Goal: Task Accomplishment & Management: Manage account settings

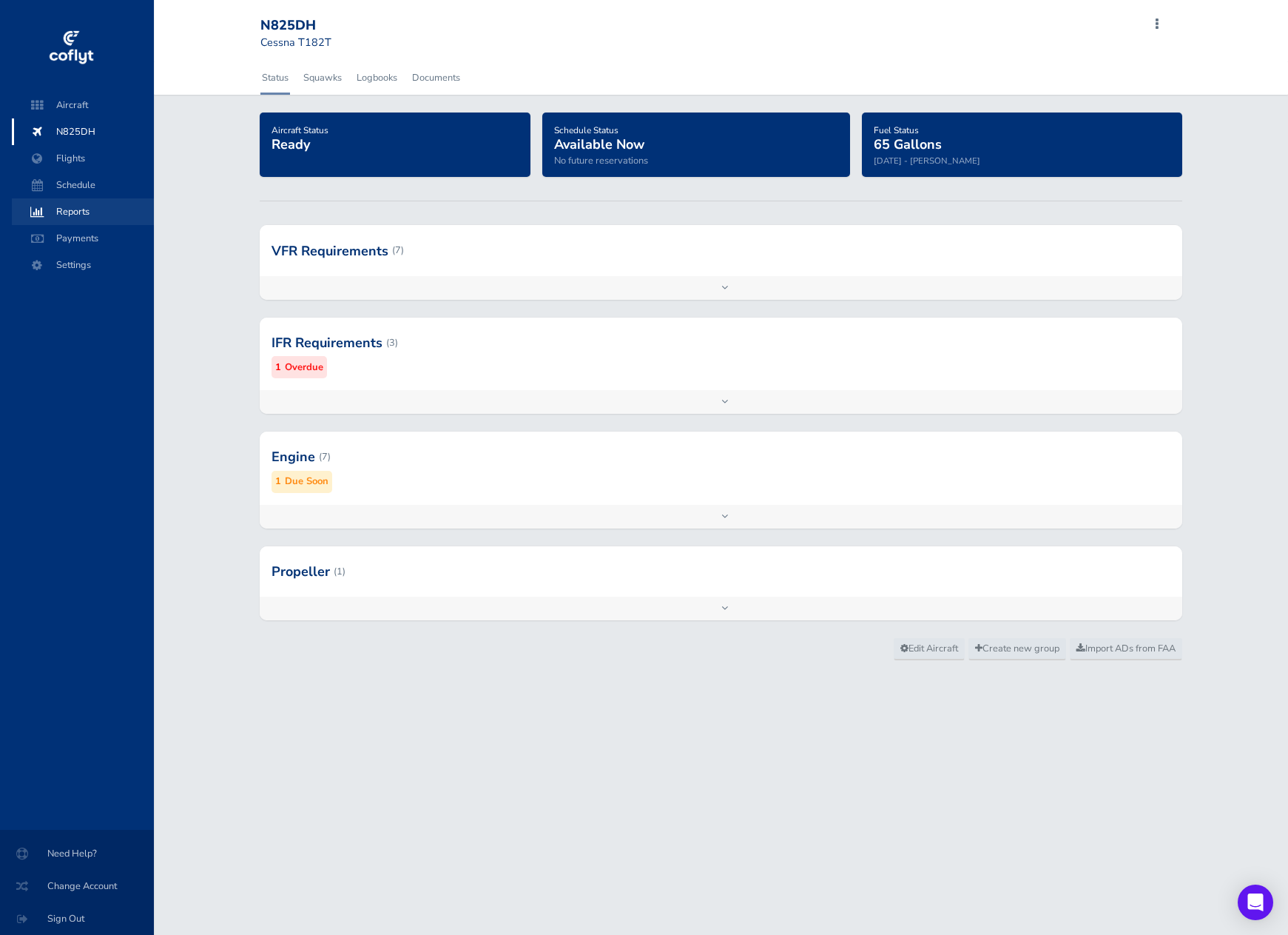
click at [76, 210] on span "Reports" at bounding box center [83, 212] width 112 height 27
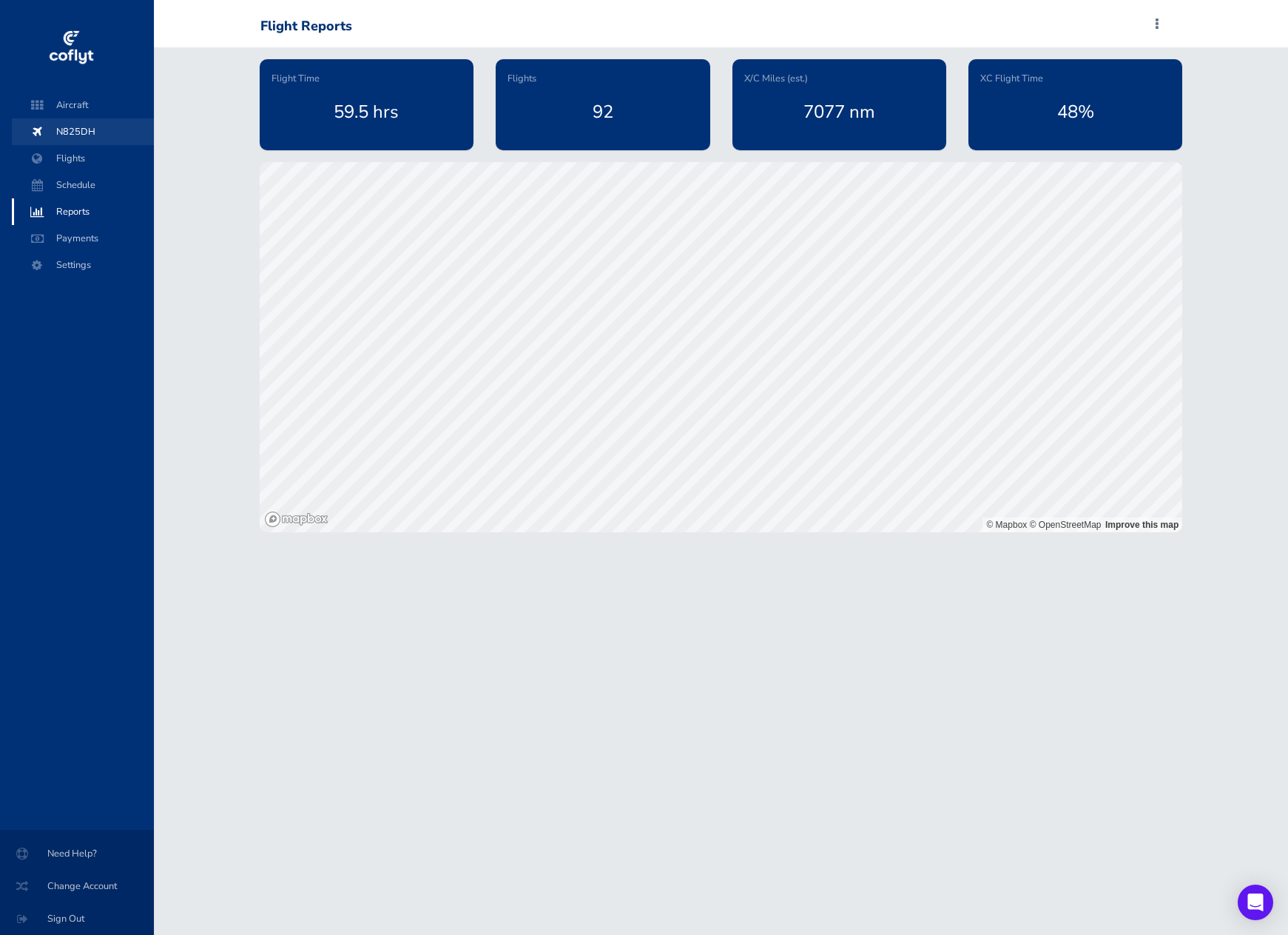
click at [68, 131] on span "N825DH" at bounding box center [83, 132] width 112 height 27
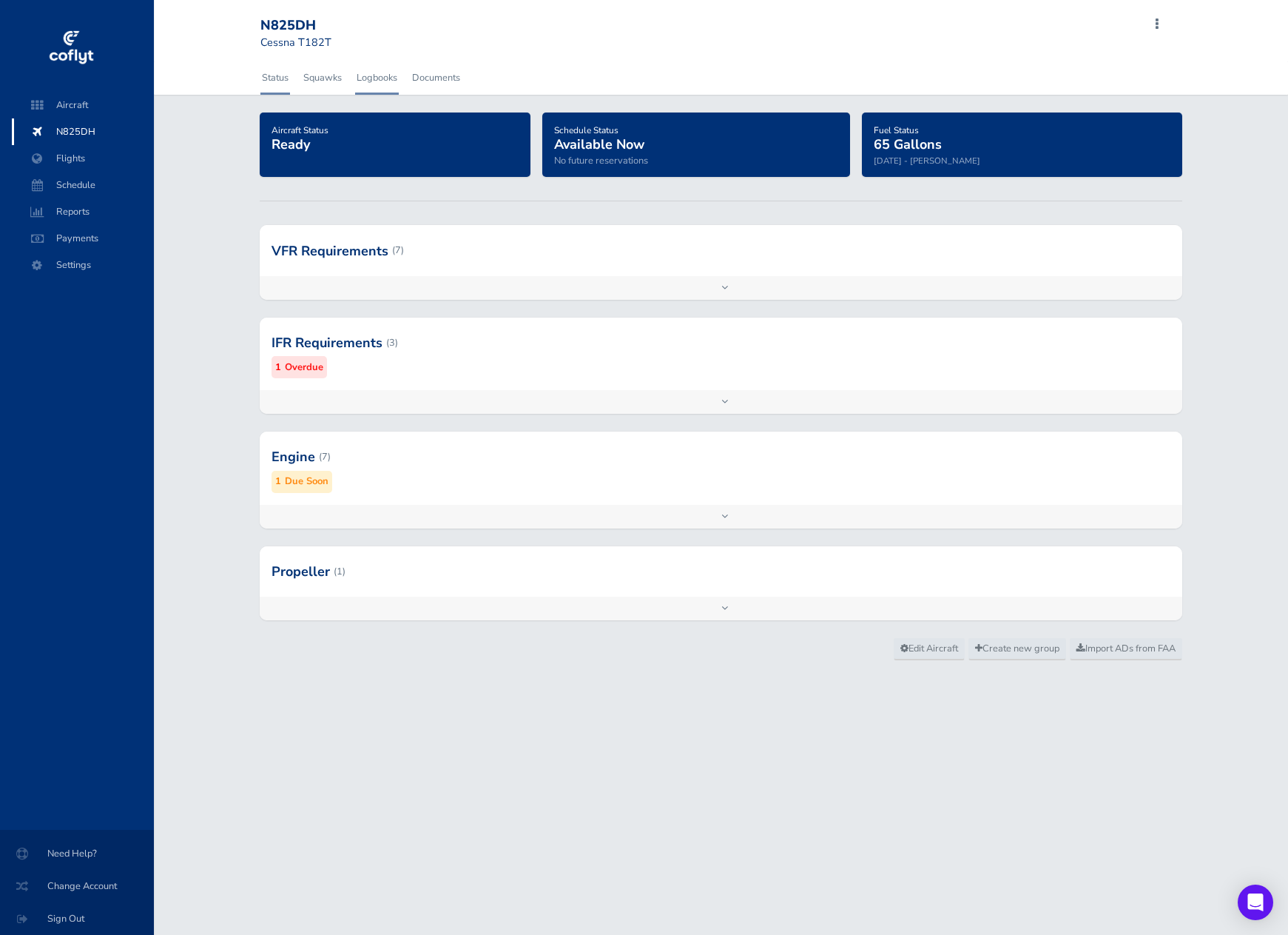
click at [381, 79] on link "Logbooks" at bounding box center [377, 78] width 44 height 33
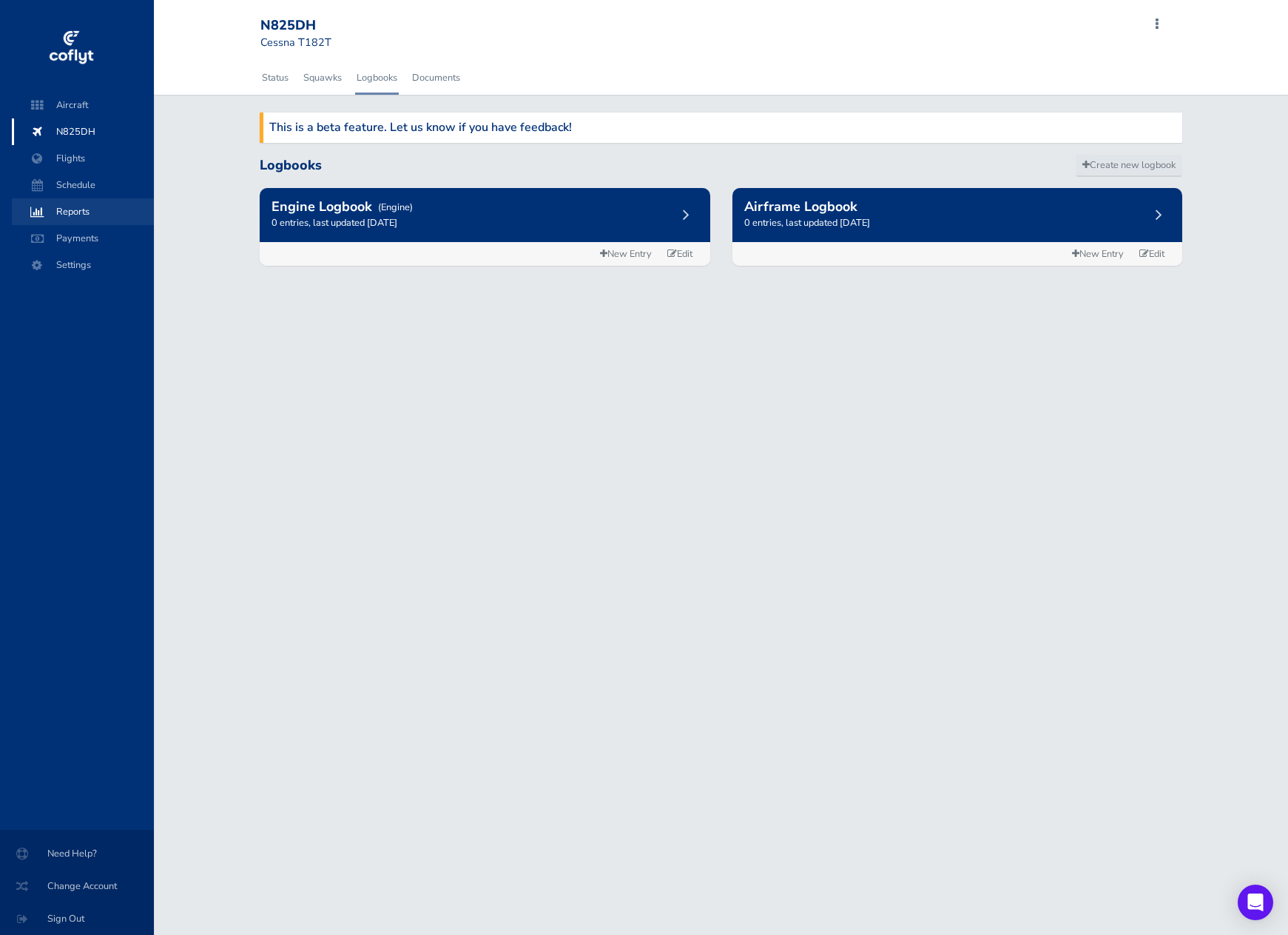
click at [69, 210] on span "Reports" at bounding box center [83, 212] width 112 height 27
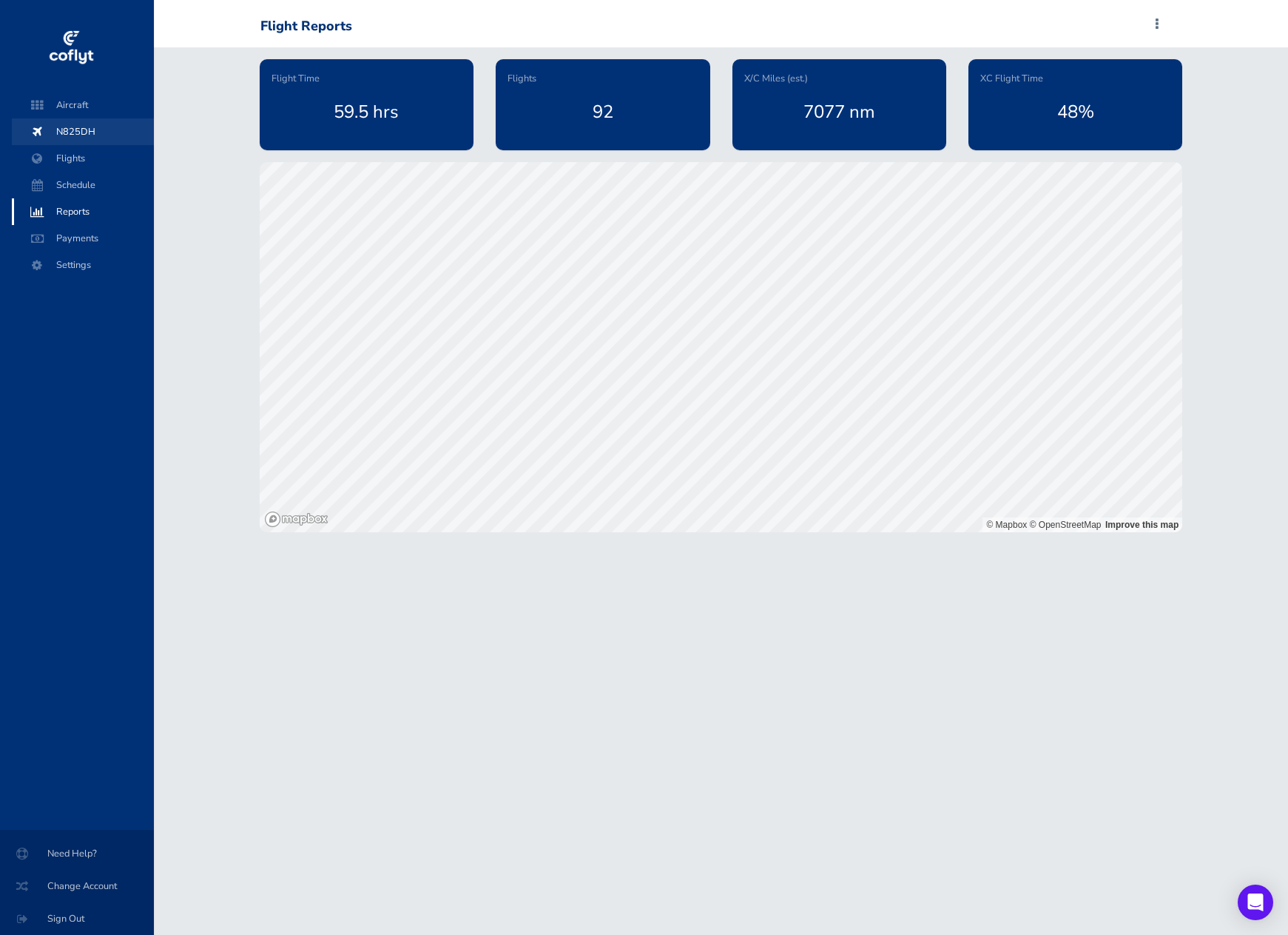
click at [72, 136] on span "N825DH" at bounding box center [83, 132] width 112 height 27
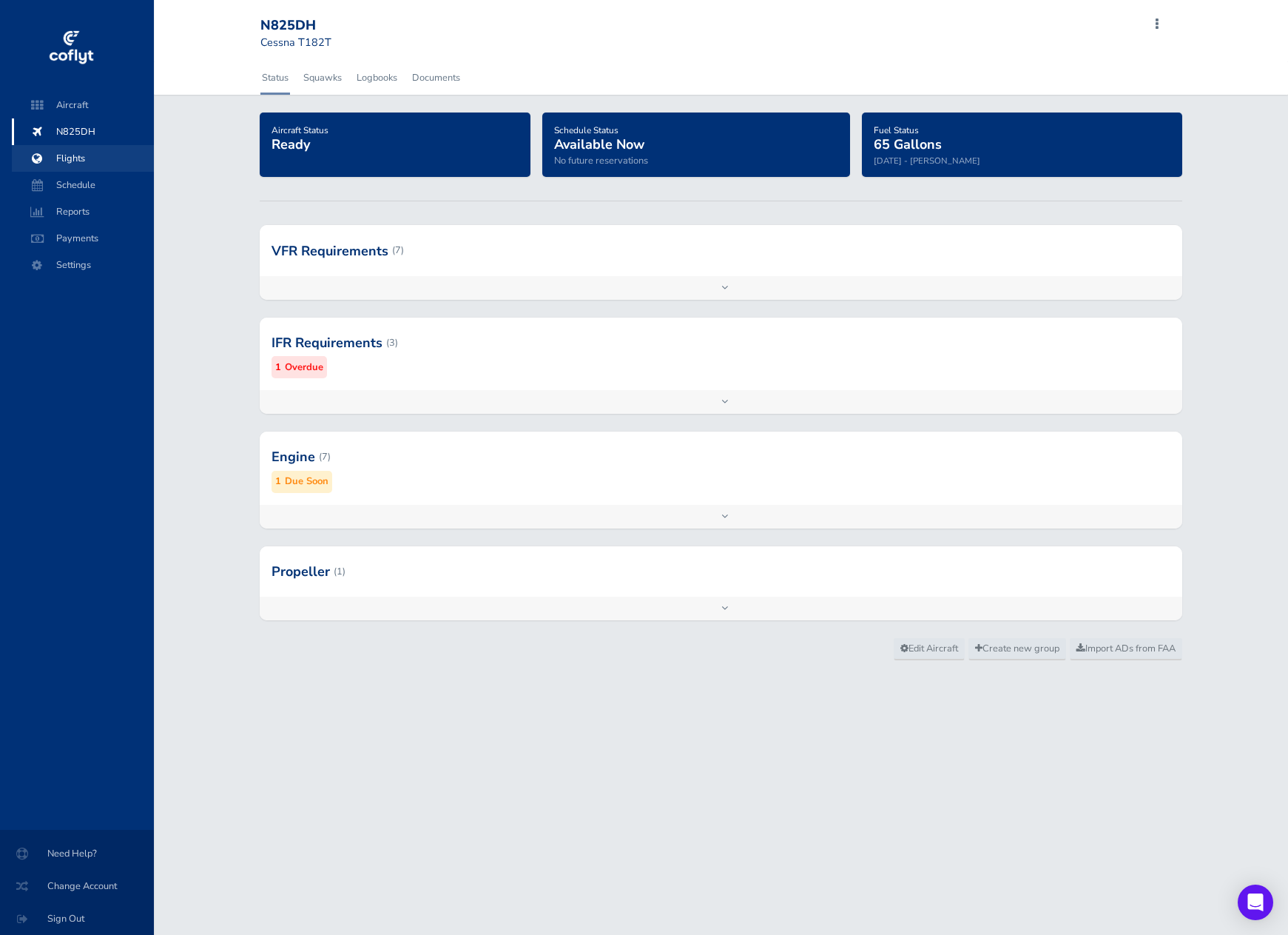
click at [67, 163] on span "Flights" at bounding box center [83, 158] width 112 height 27
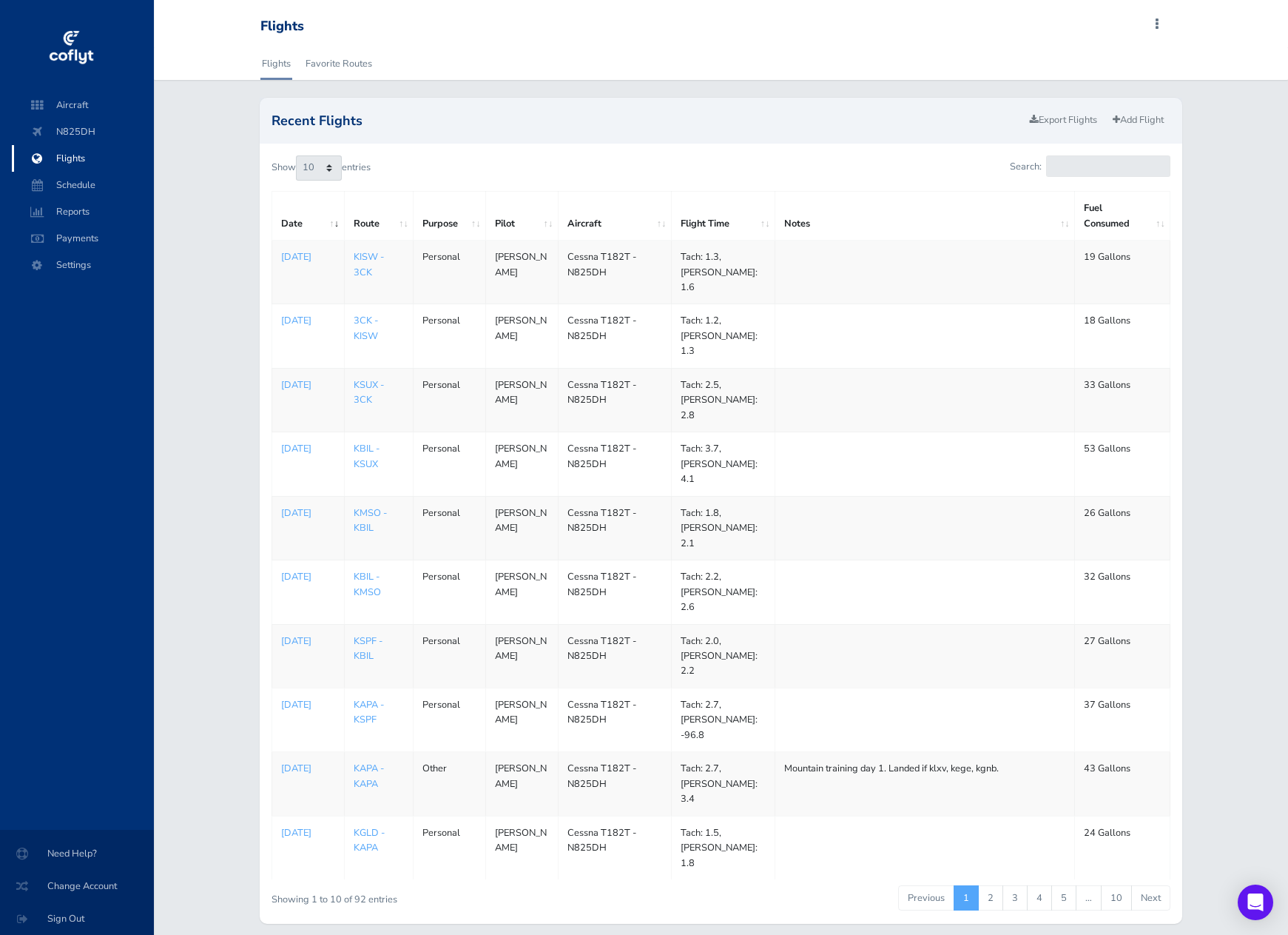
click at [1157, 27] on span at bounding box center [1157, 24] width 18 height 21
click at [1247, 200] on div "Recent Flights Export Flights Add Flight Show 10 25 50 100 entries Search: Date…" at bounding box center [721, 510] width 1134 height 826
click at [75, 140] on span "N825DH" at bounding box center [83, 132] width 112 height 27
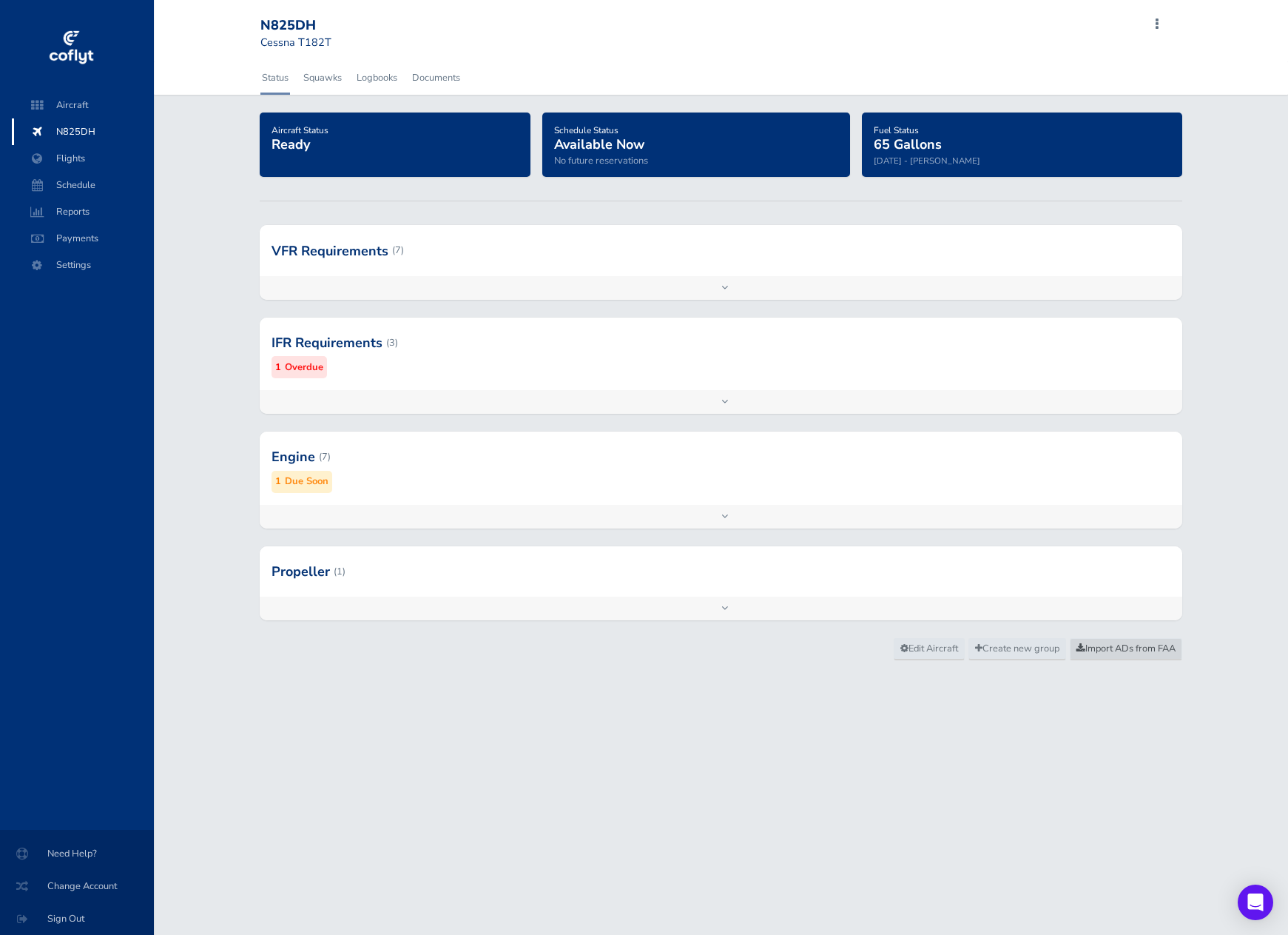
click at [1116, 649] on span "Import ADs from FAA" at bounding box center [1126, 648] width 99 height 13
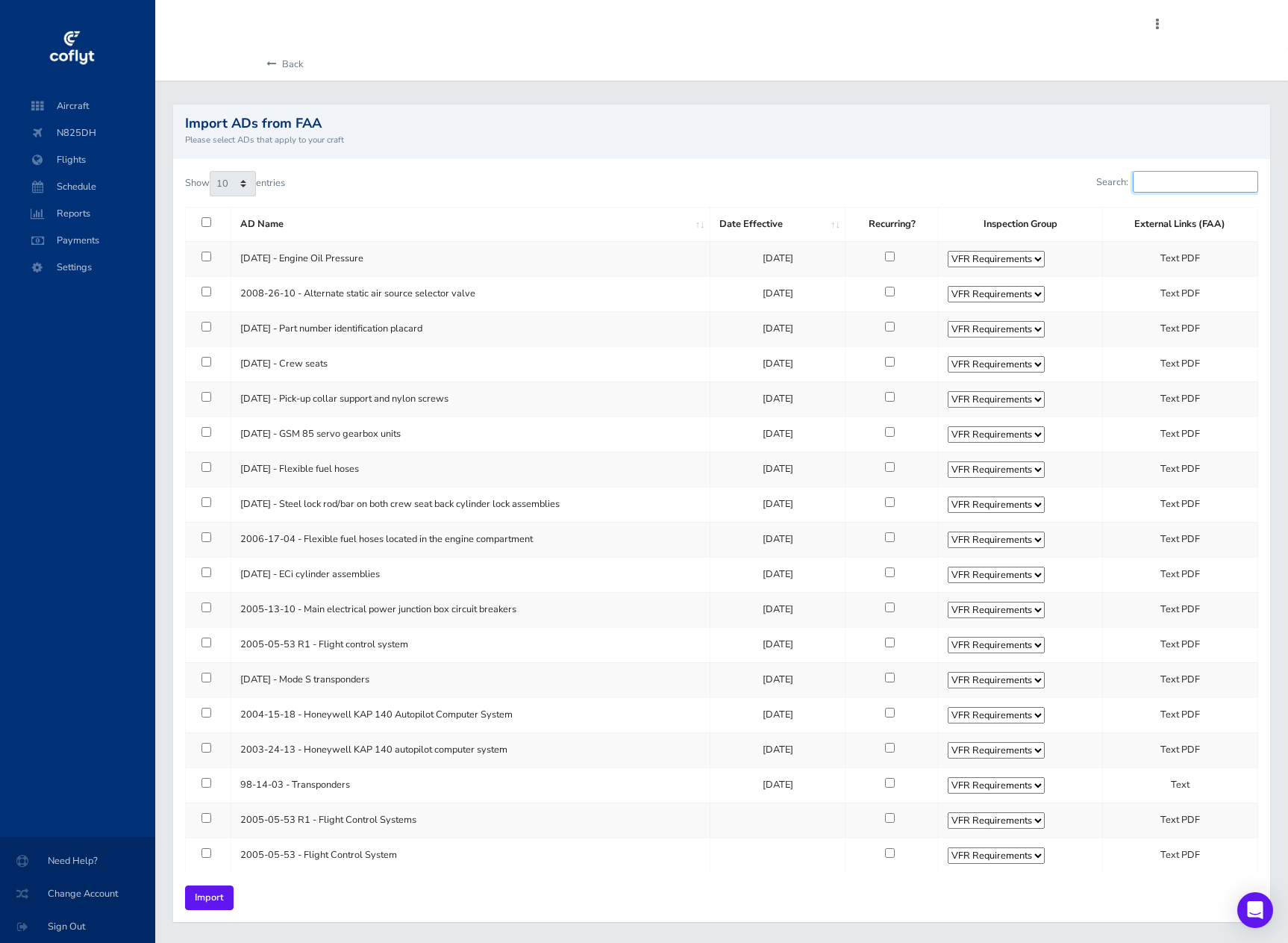
click at [1179, 183] on input "Search:" at bounding box center [1195, 182] width 125 height 22
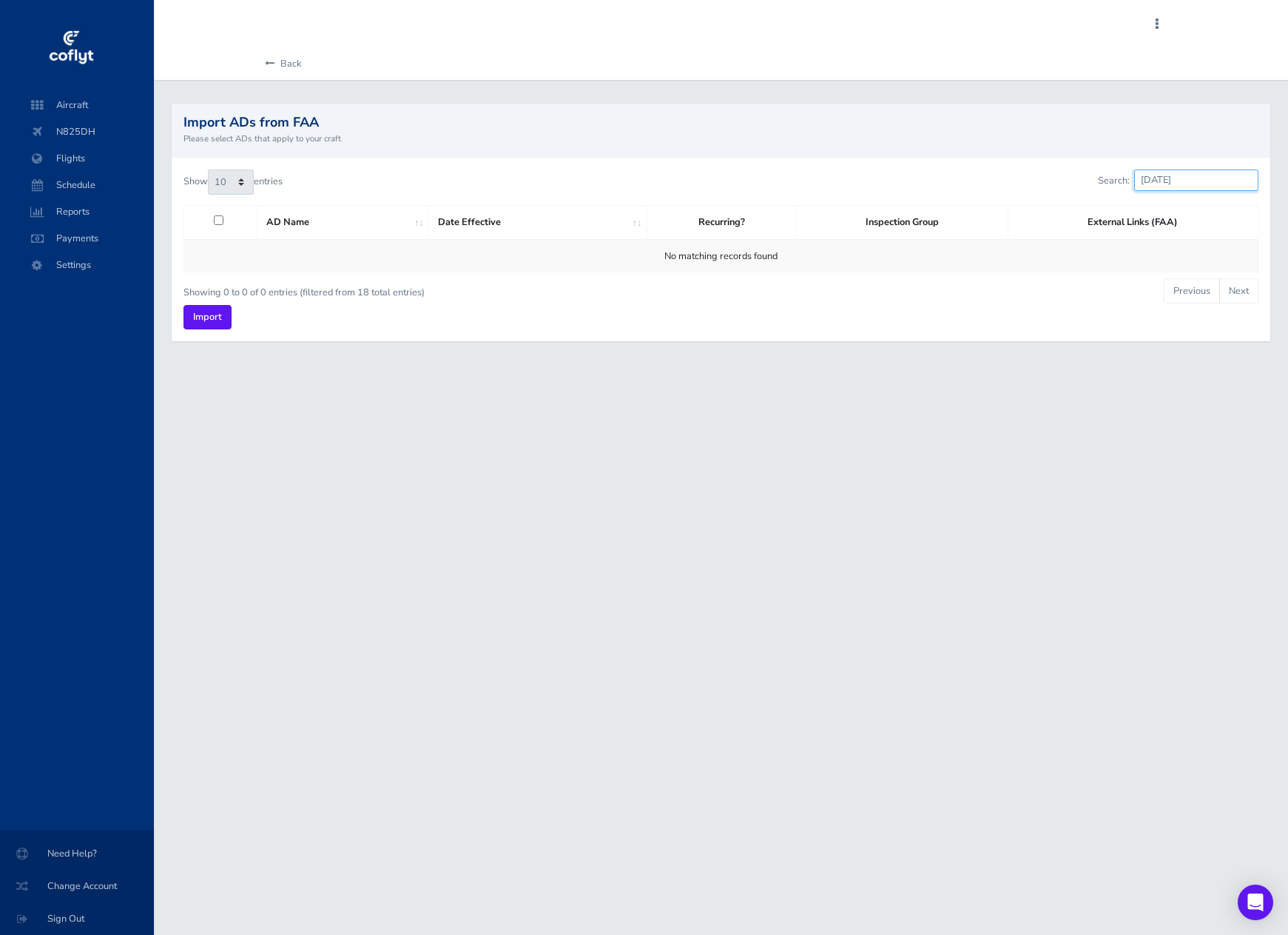
type input "2004-10-14"
click at [247, 182] on select "10 25 50 100" at bounding box center [230, 182] width 46 height 25
select select "100"
click at [210, 169] on select "10 25 50 100" at bounding box center [230, 182] width 46 height 25
click at [1246, 180] on input "2004-10-14" at bounding box center [1196, 180] width 124 height 22
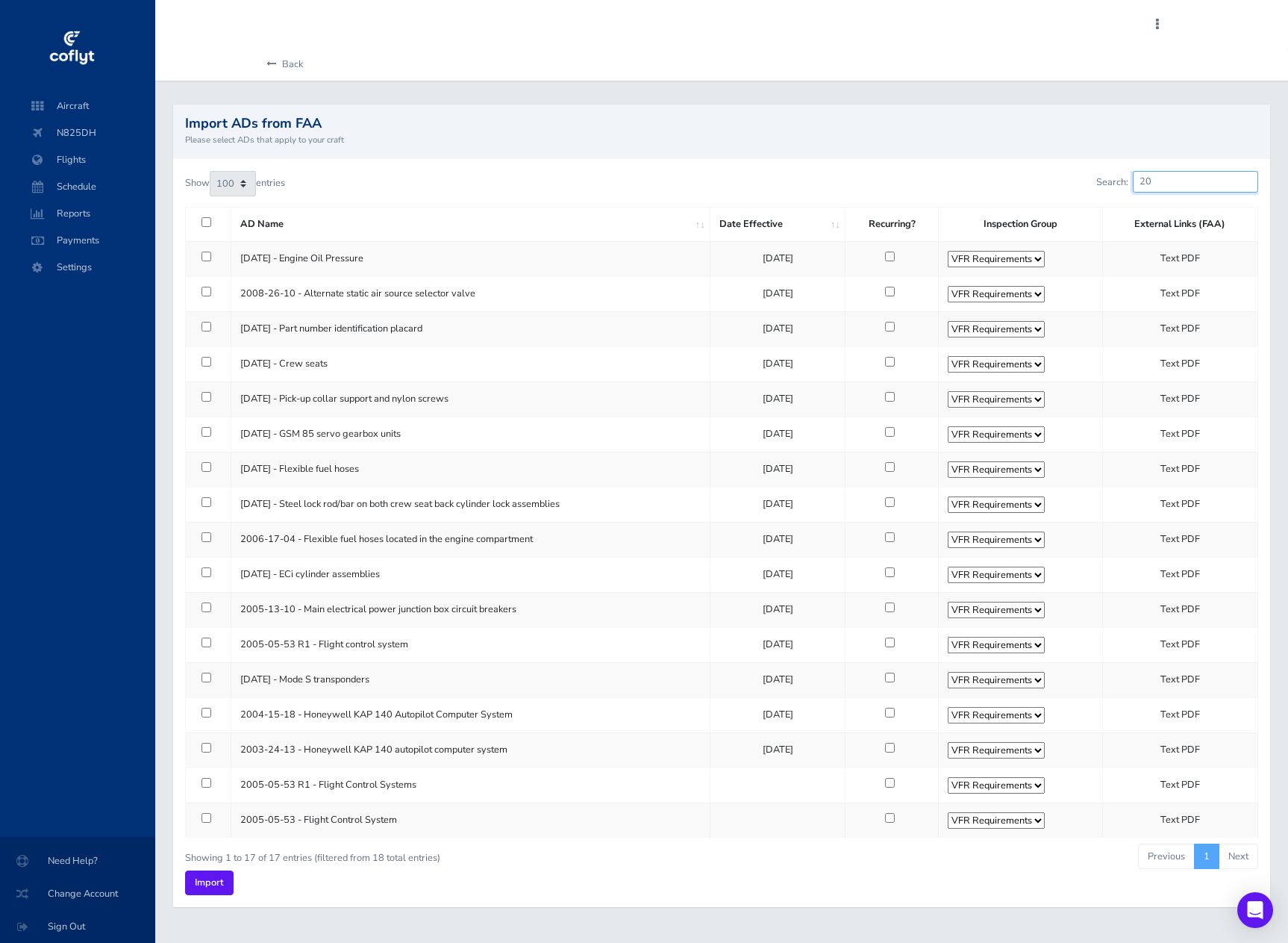
type input "2"
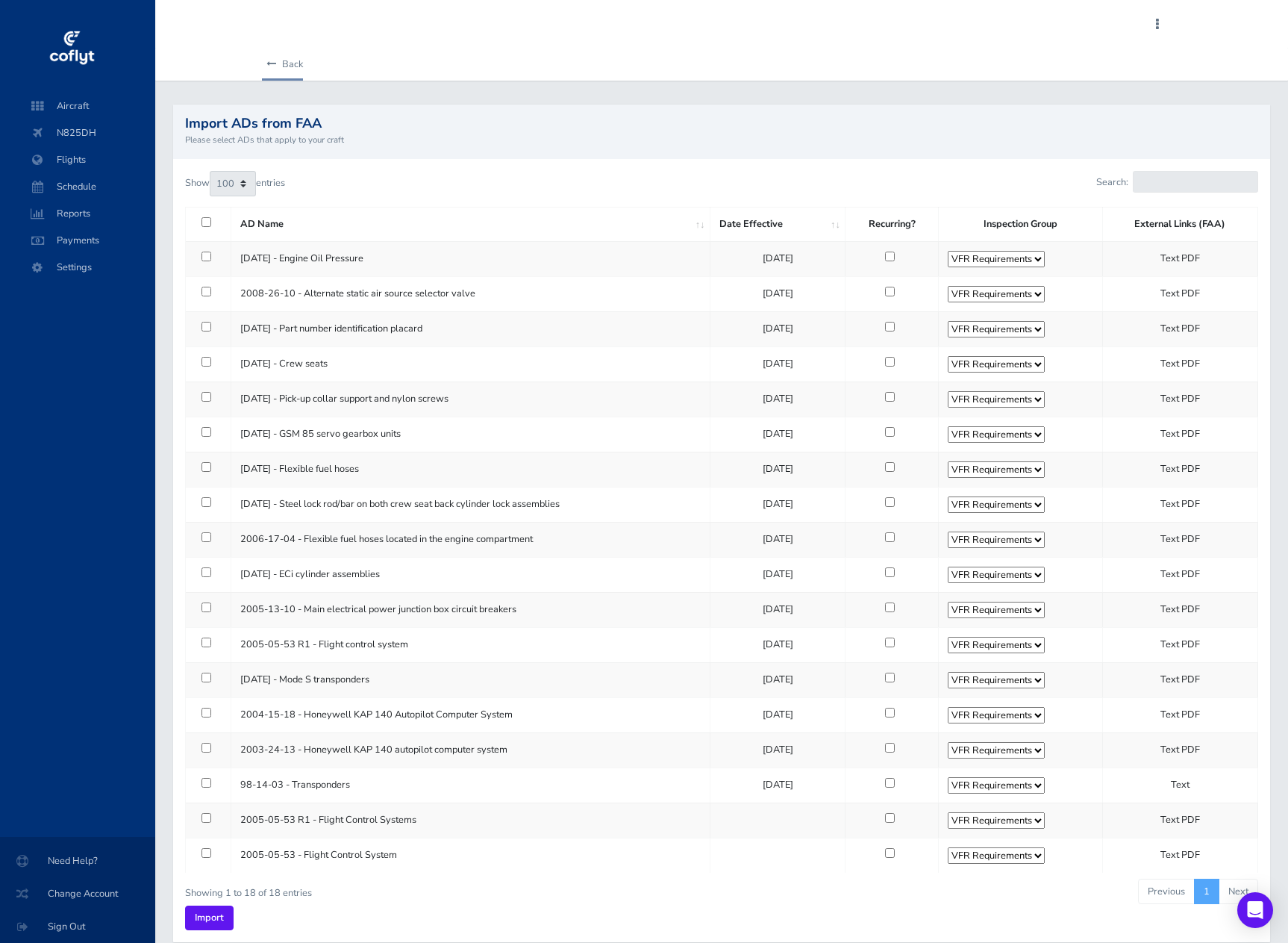
click at [293, 66] on link "Back" at bounding box center [282, 65] width 41 height 33
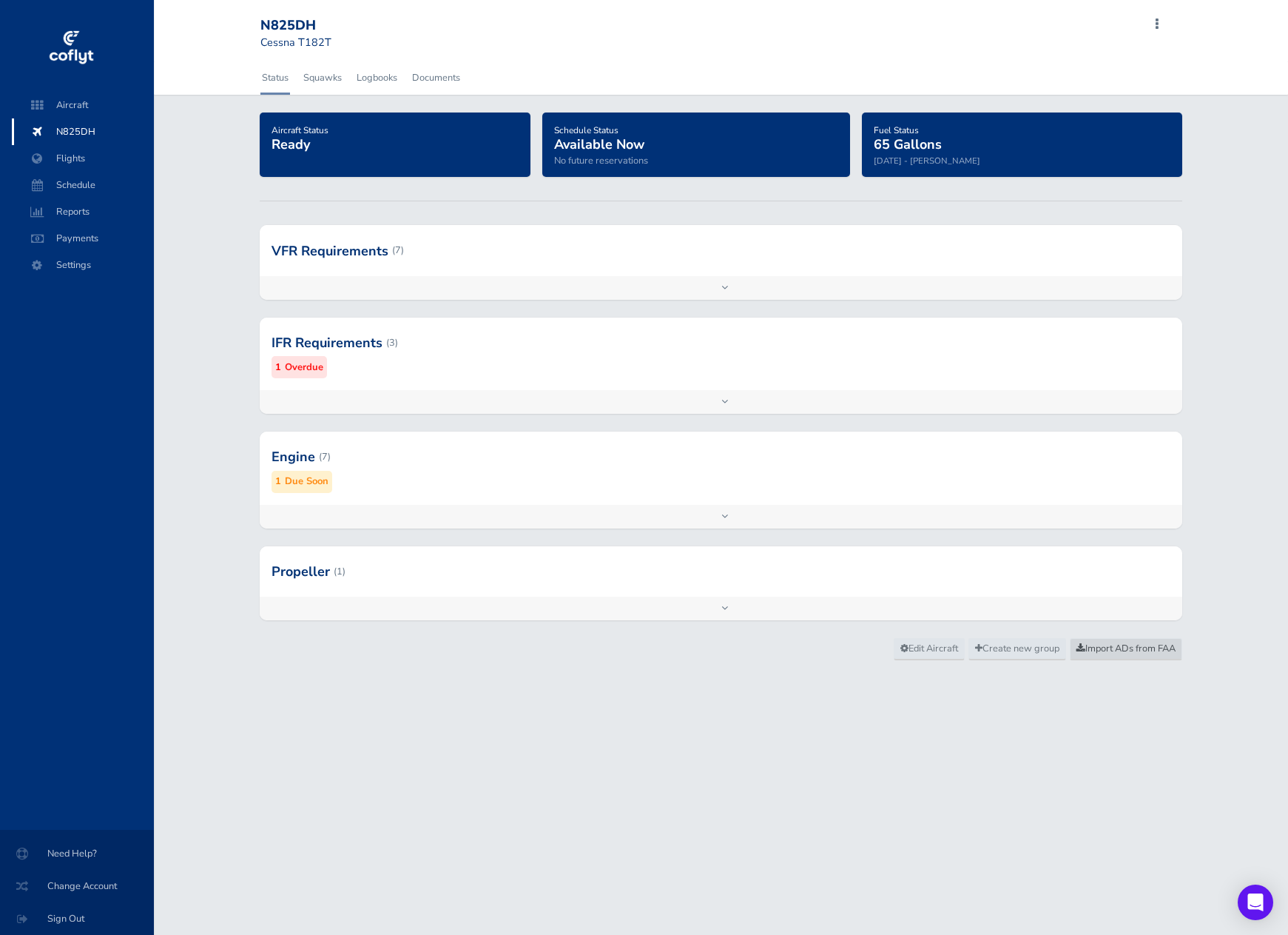
click at [1100, 650] on span "Import ADs from FAA" at bounding box center [1126, 648] width 99 height 13
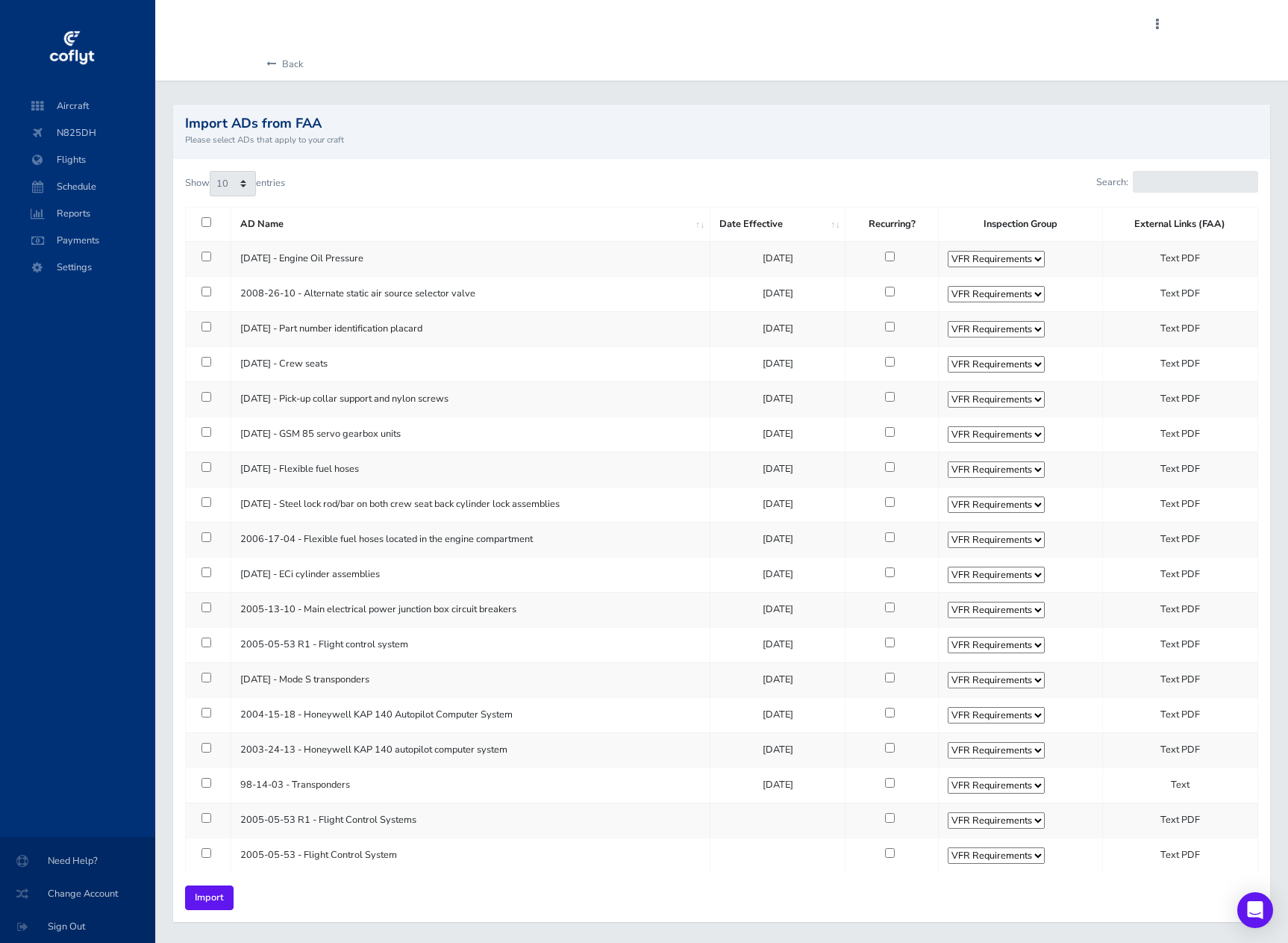
click at [210, 257] on td at bounding box center [209, 258] width 46 height 35
click at [206, 257] on input "checkbox" at bounding box center [206, 257] width 9 height 9
checkbox input "true"
click at [1045, 258] on select "VFR Requirements IFR Requirements Engine Propeller" at bounding box center [995, 259] width 97 height 17
click at [958, 251] on select "VFR Requirements IFR Requirements Engine Propeller" at bounding box center [995, 259] width 97 height 17
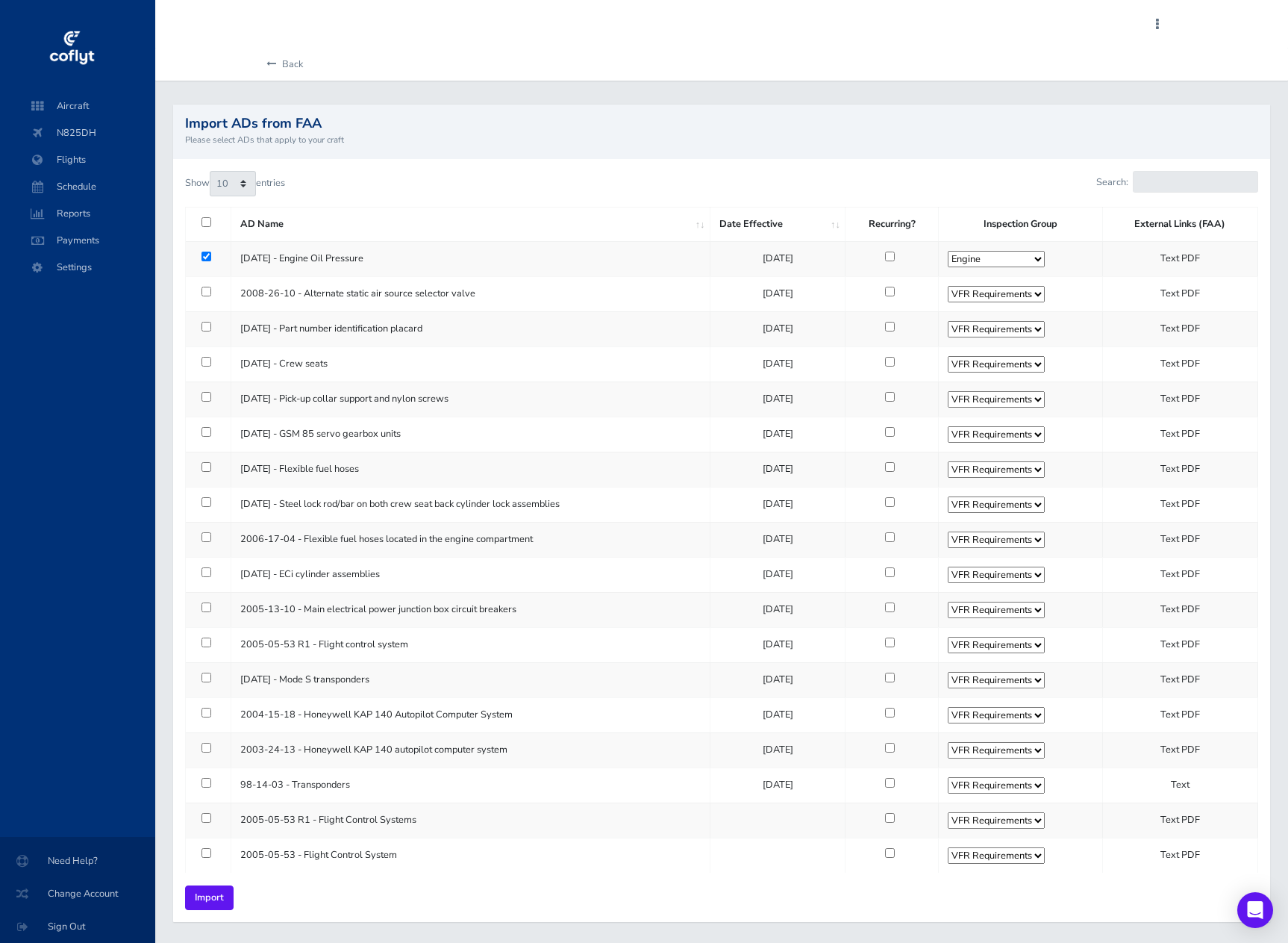
click at [1045, 257] on select "VFR Requirements IFR Requirements Engine Propeller" at bounding box center [995, 259] width 97 height 17
select select "15097"
click at [958, 251] on select "VFR Requirements IFR Requirements Engine Propeller" at bounding box center [995, 259] width 97 height 17
click at [201, 256] on input "checkbox" at bounding box center [206, 257] width 9 height 9
checkbox input "false"
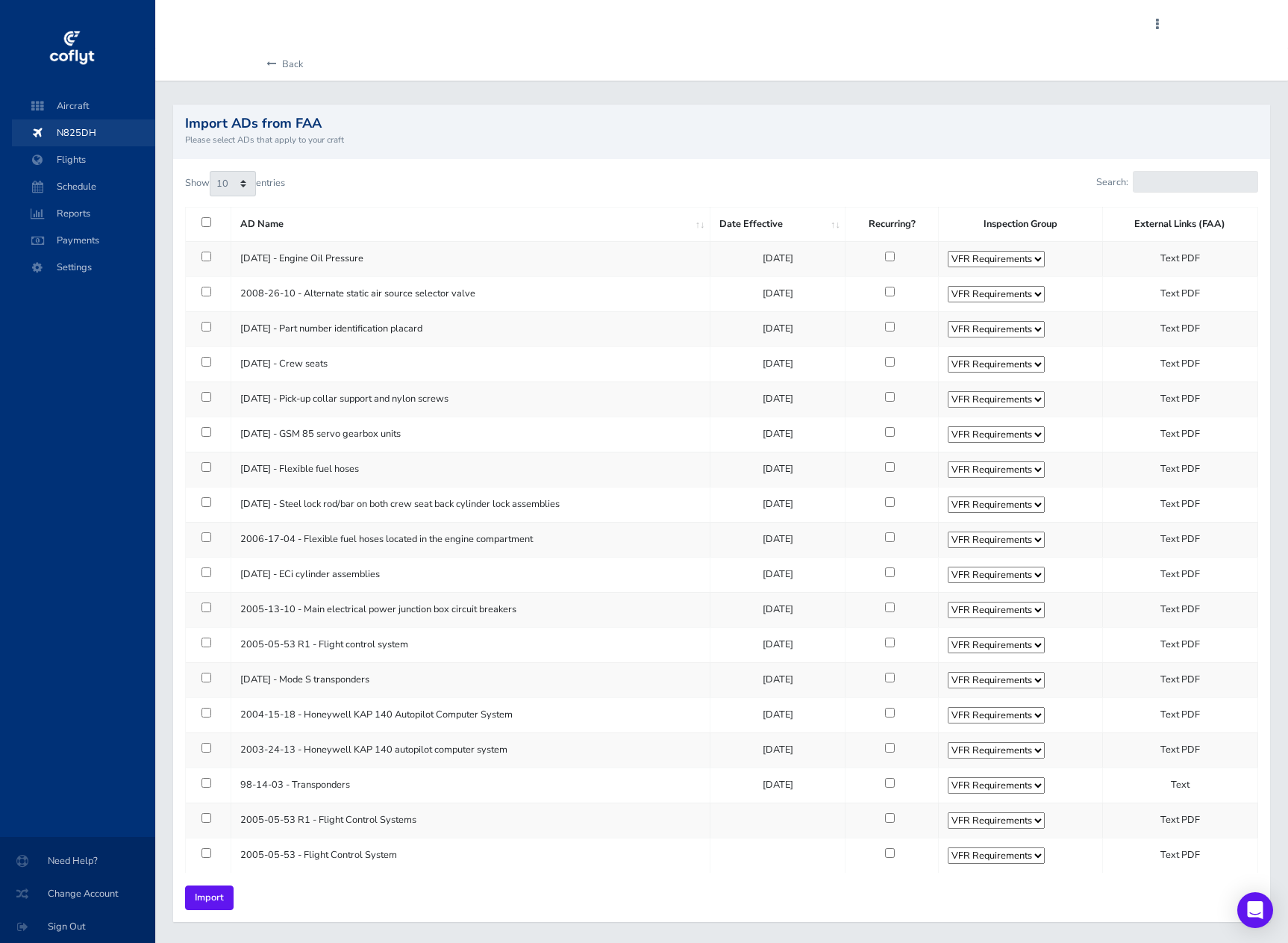
click at [65, 132] on span "N825DH" at bounding box center [83, 133] width 113 height 27
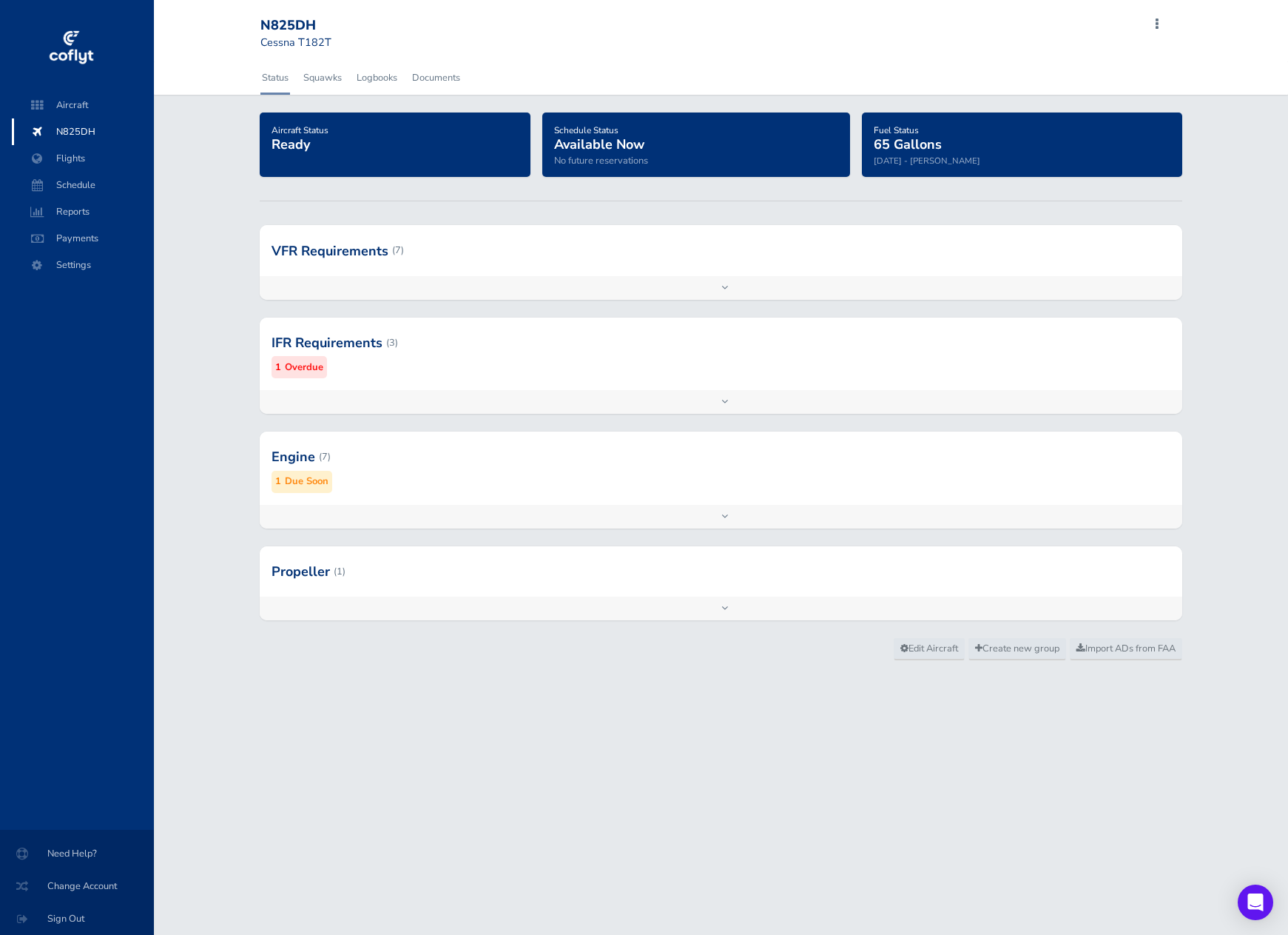
click at [718, 514] on div "Add inspection Edit" at bounding box center [722, 517] width 924 height 23
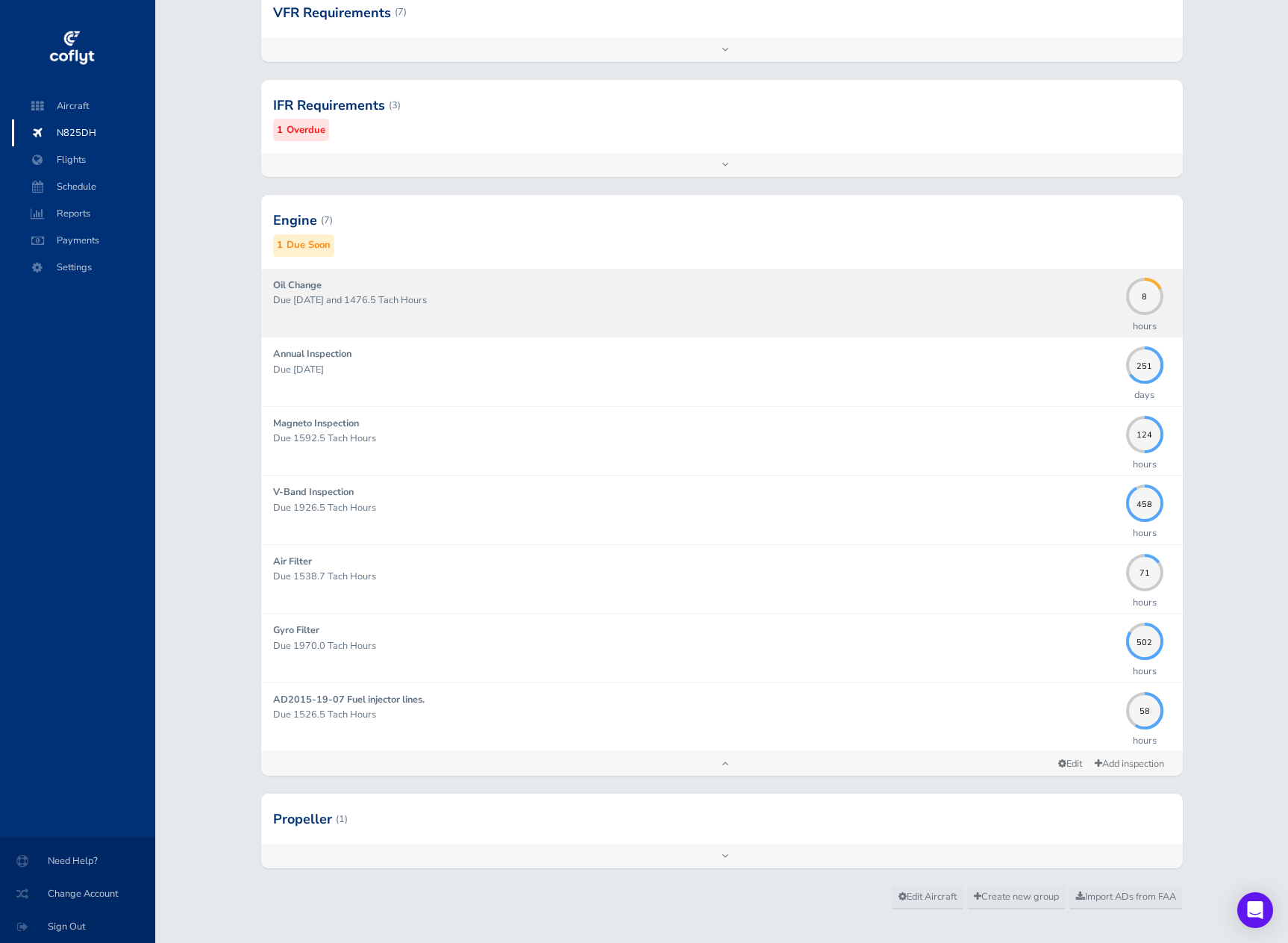
scroll to position [259, 0]
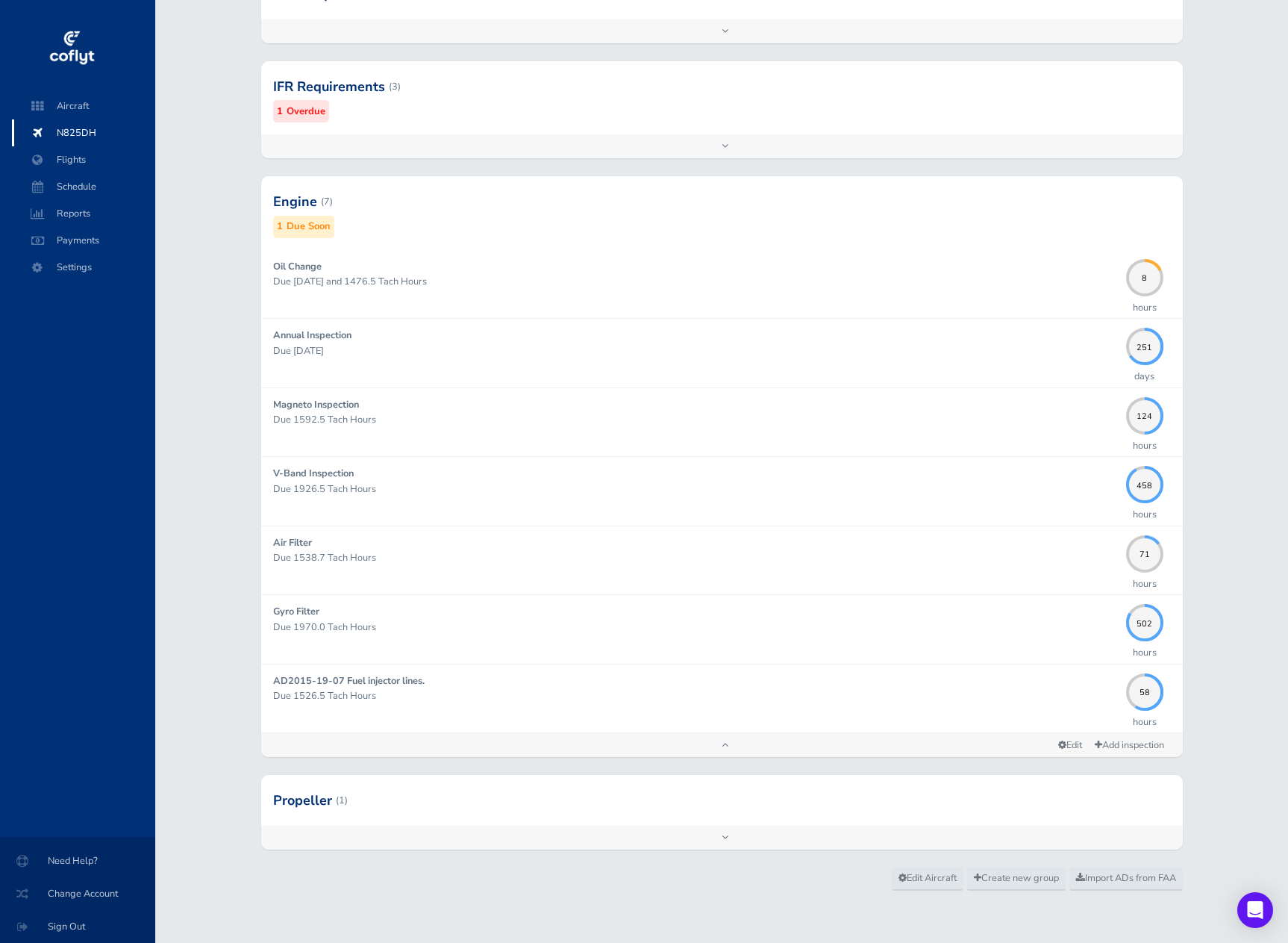
click at [729, 745] on div "Add inspection Edit" at bounding box center [722, 745] width 921 height 24
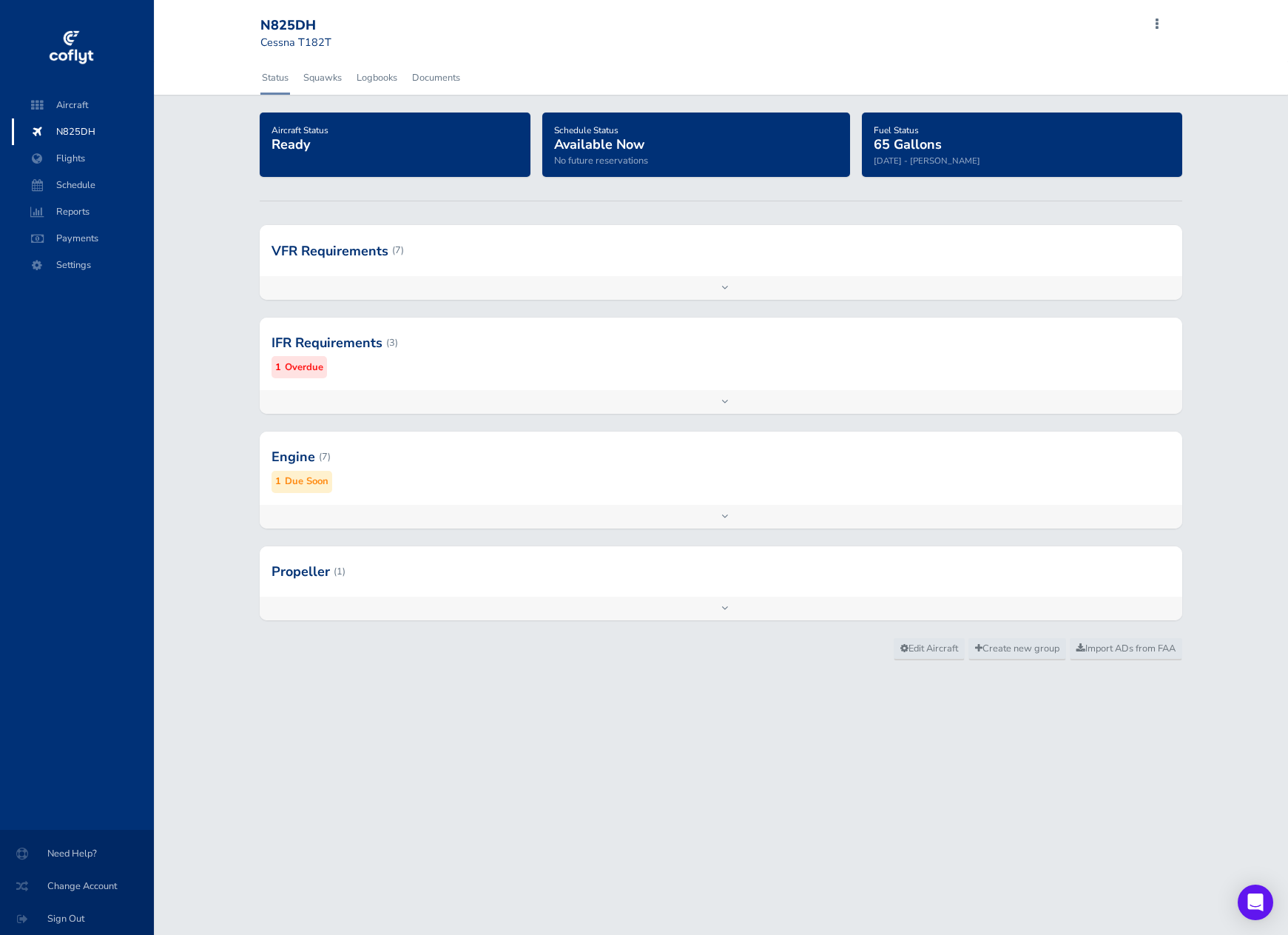
click at [721, 288] on div "Add inspection Edit" at bounding box center [722, 288] width 924 height 23
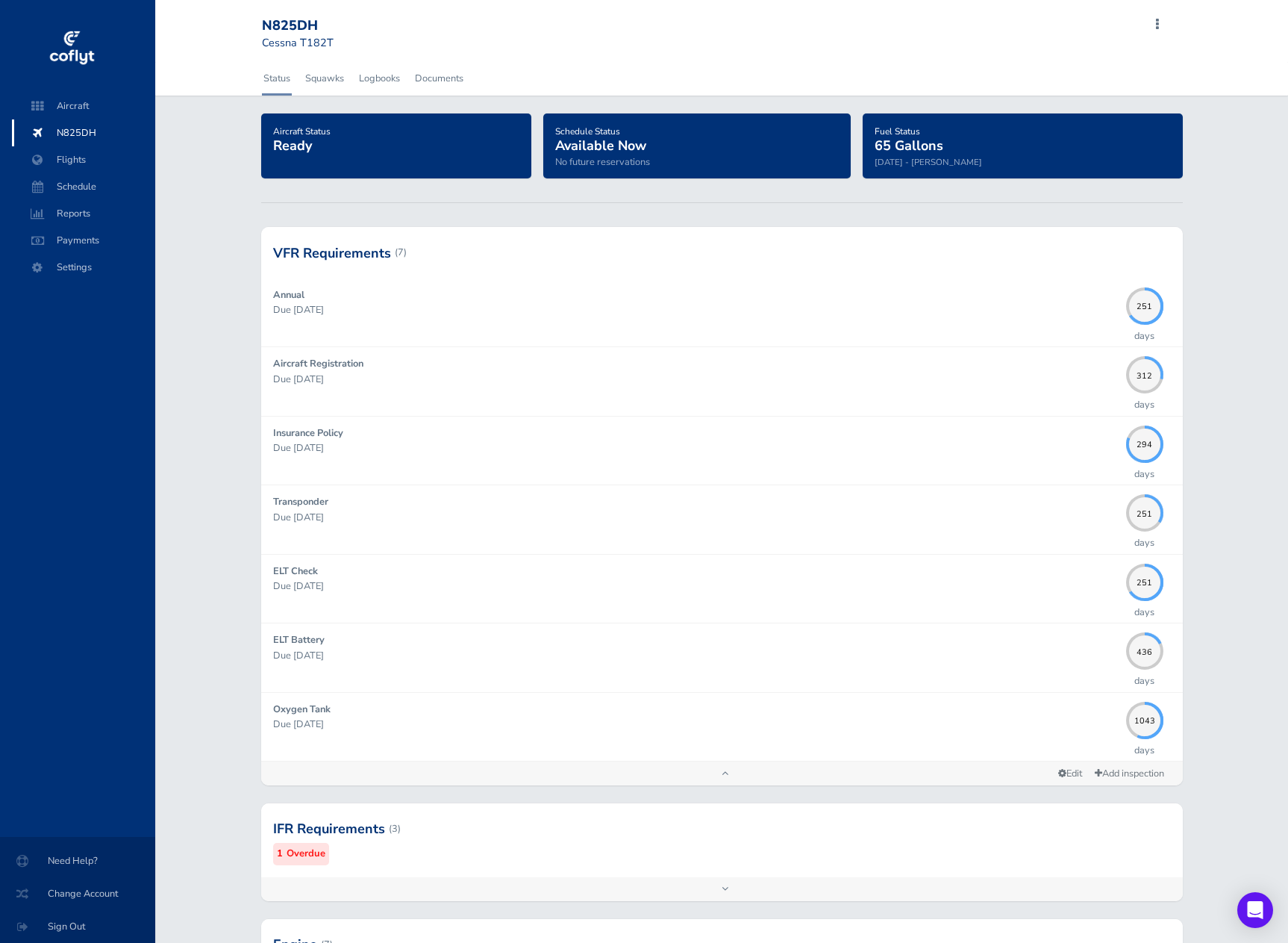
click at [537, 259] on div at bounding box center [722, 252] width 921 height 50
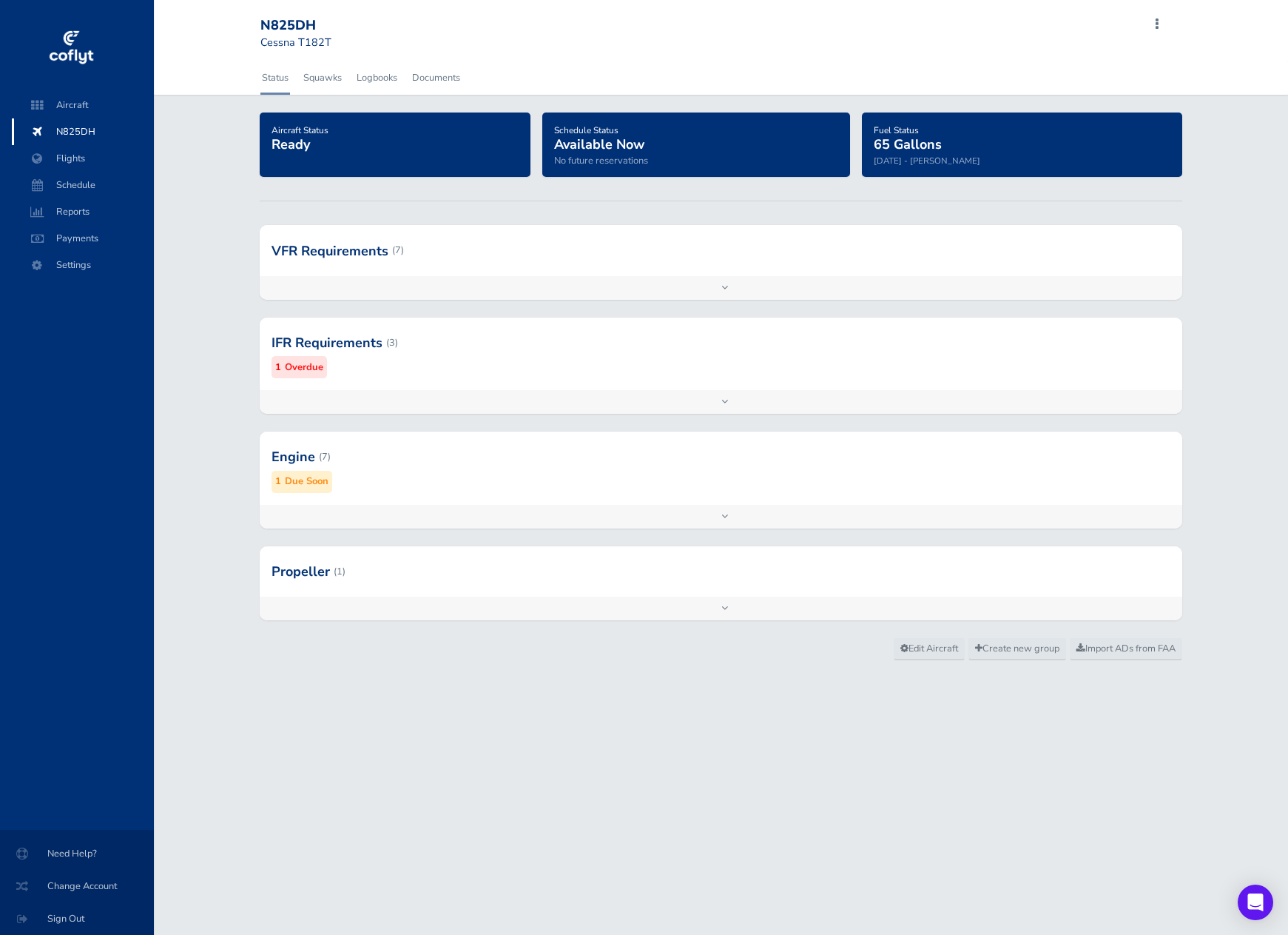
click at [719, 613] on div "Add inspection Edit" at bounding box center [722, 608] width 924 height 23
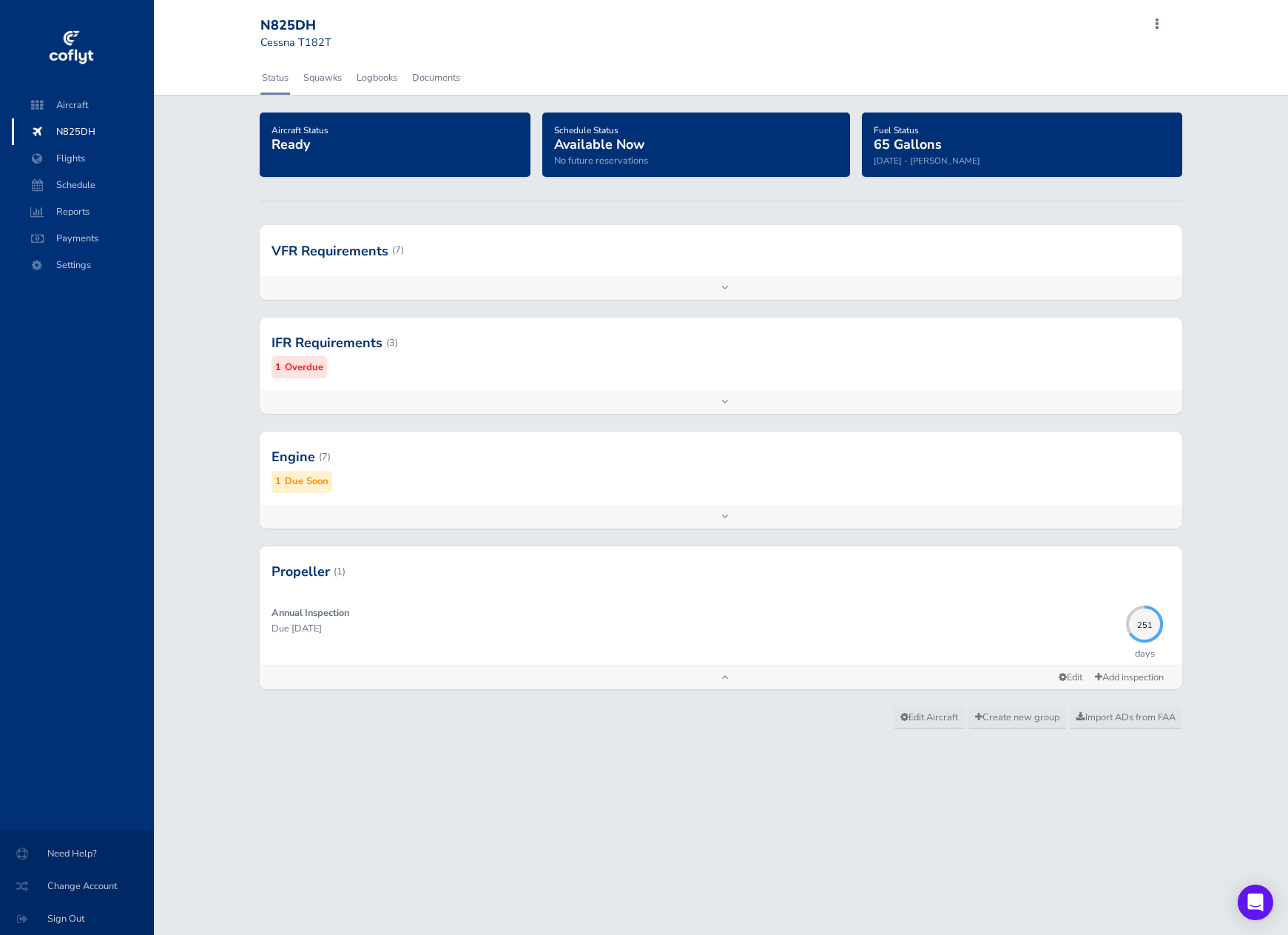
click at [724, 681] on div "Add inspection Edit" at bounding box center [722, 677] width 924 height 23
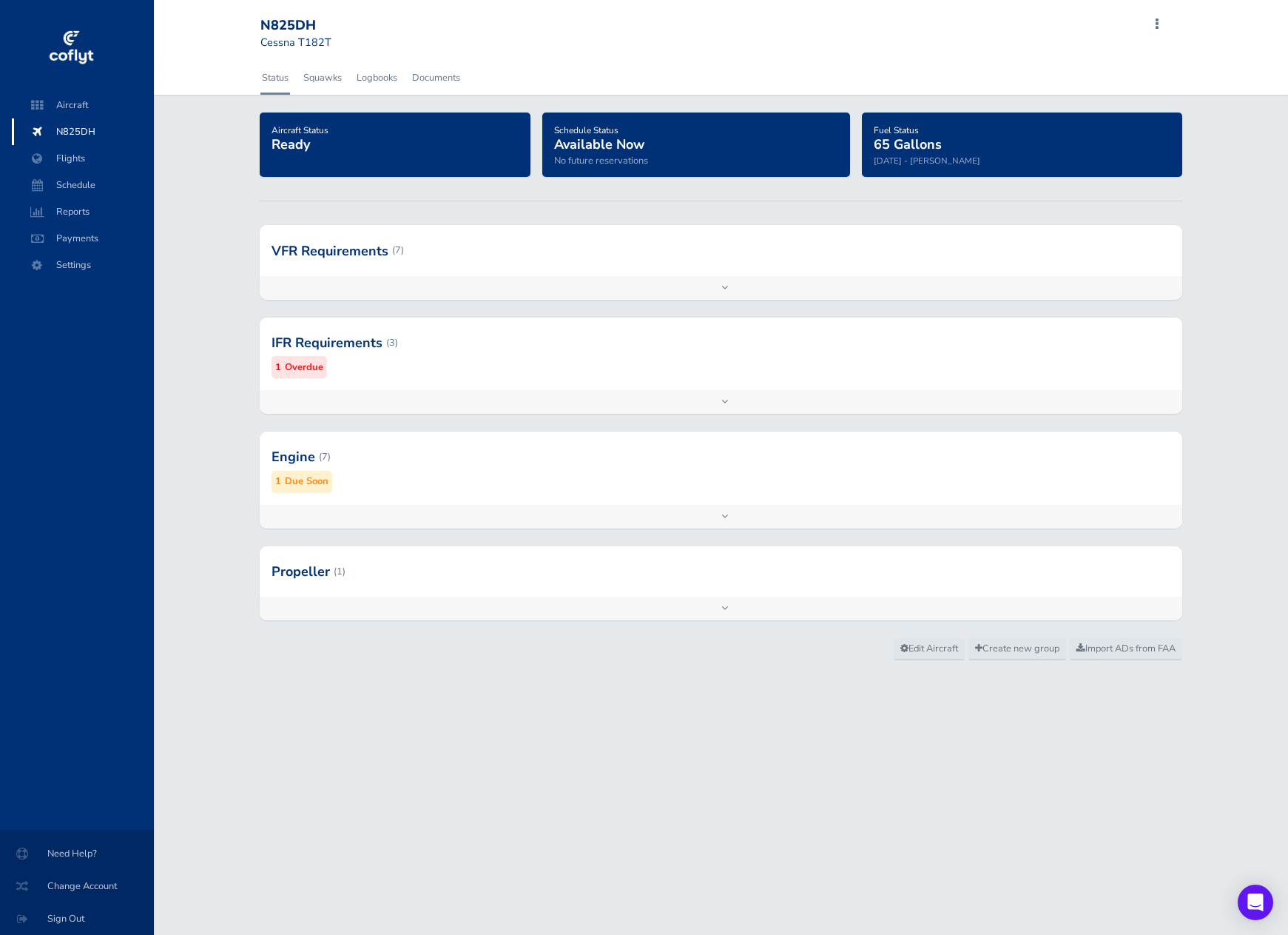
click at [724, 513] on div "Add inspection Edit" at bounding box center [722, 517] width 924 height 23
